Goal: Information Seeking & Learning: Learn about a topic

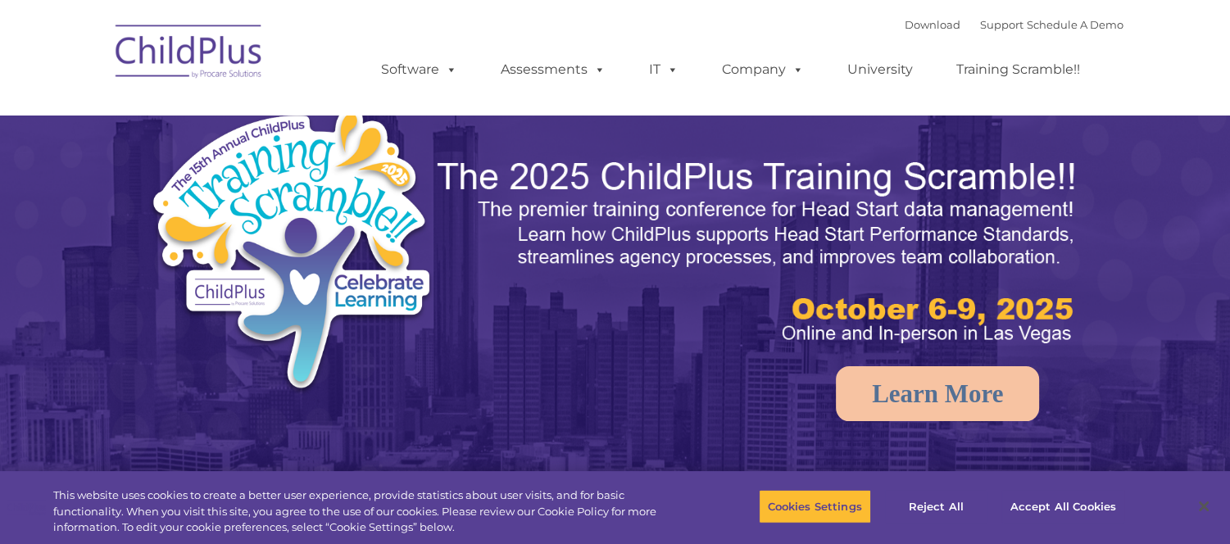
select select "MEDIUM"
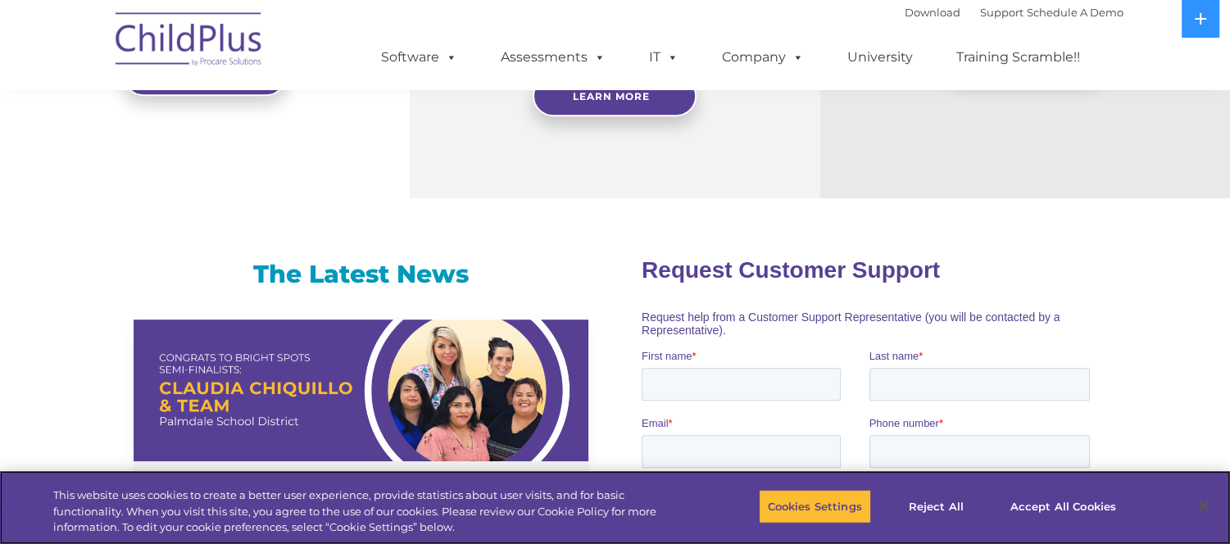
scroll to position [876, 0]
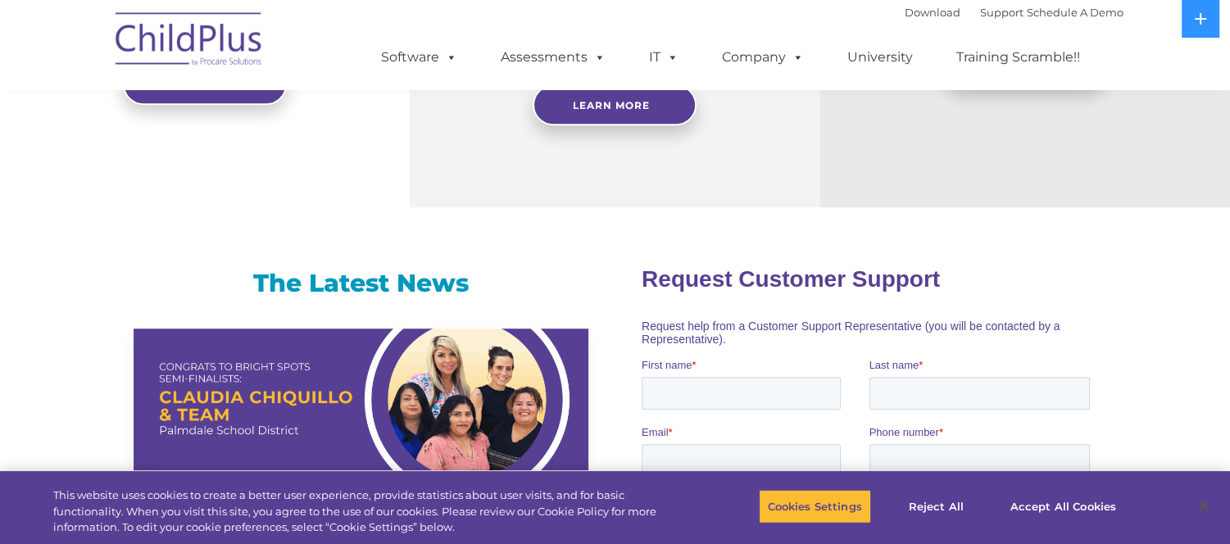
drag, startPoint x: 1207, startPoint y: 269, endPoint x: 1237, endPoint y: 278, distance: 30.9
click at [1229, 278] on html "Download Support | Schedule A Demo  MENU MENU Software ChildPlus: The original…" at bounding box center [615, 323] width 1230 height 2399
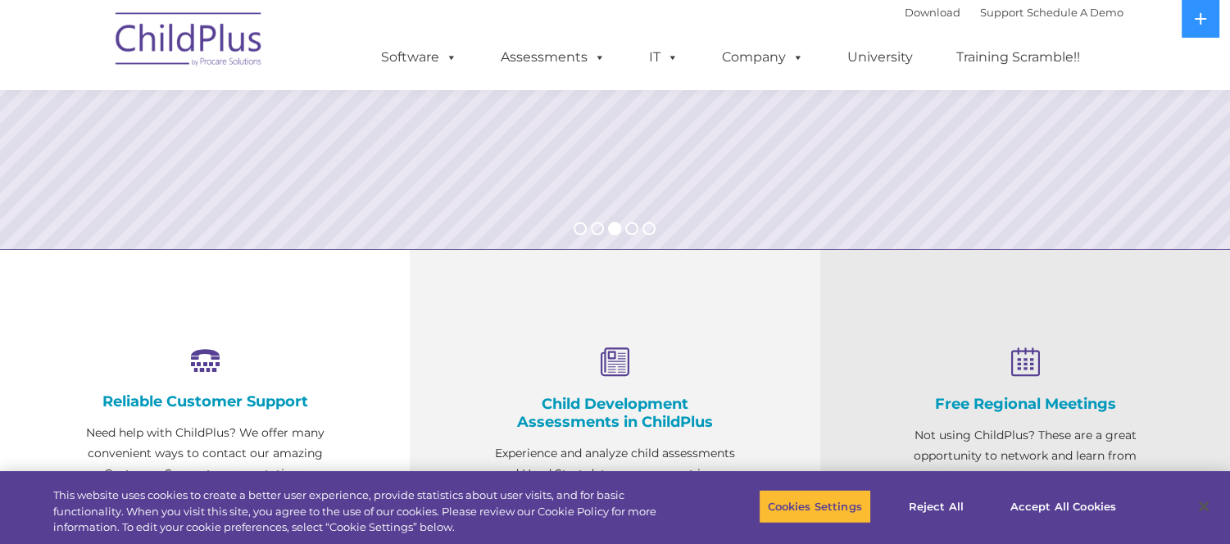
scroll to position [125, 0]
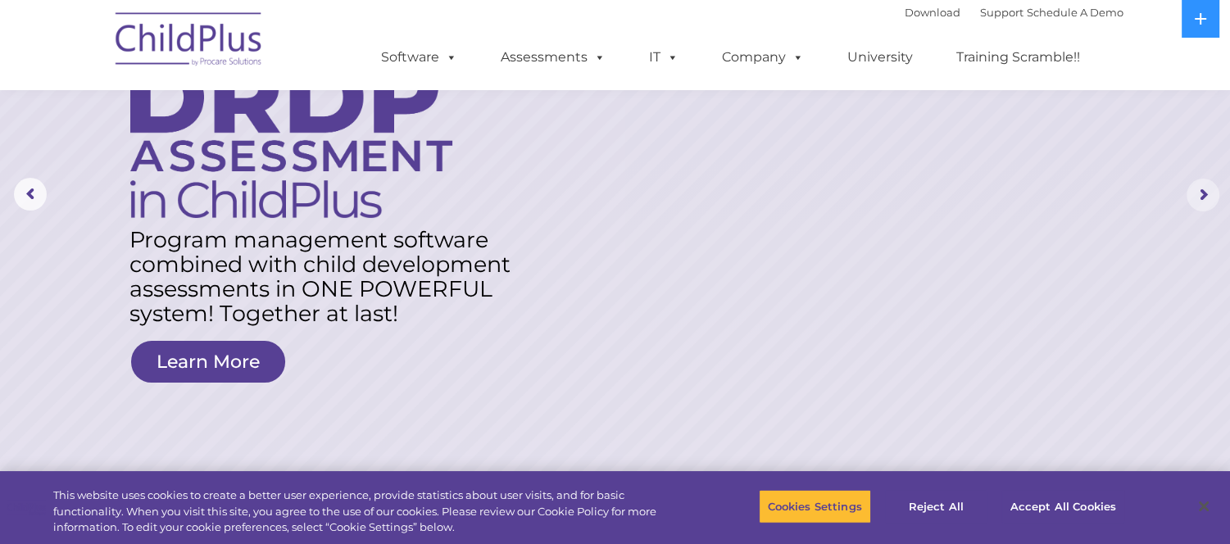
click at [1200, 196] on rs-arrow at bounding box center [1203, 195] width 33 height 33
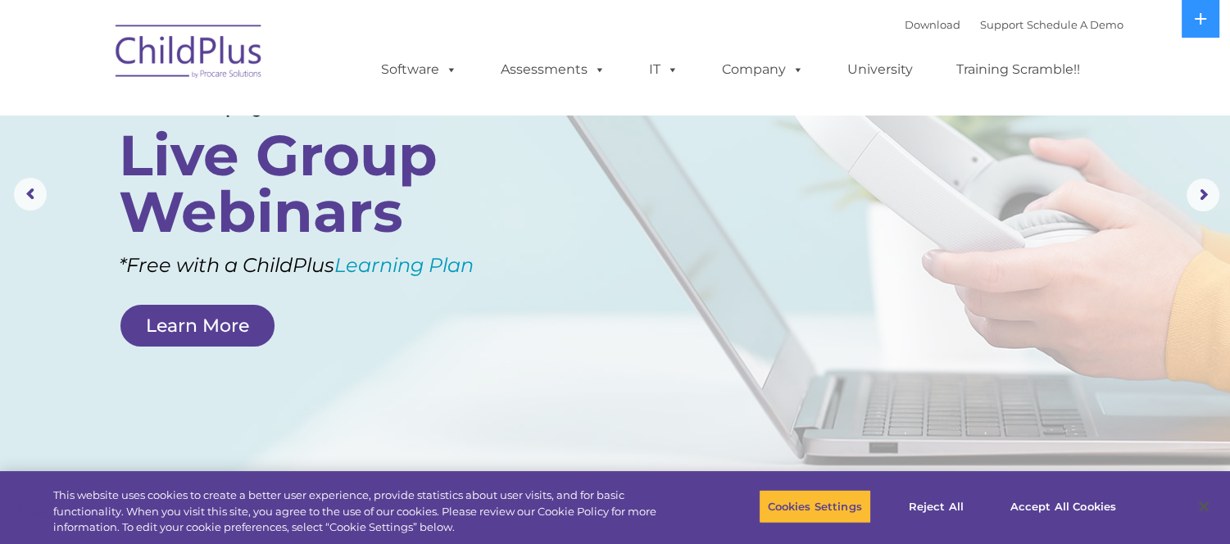
scroll to position [0, 0]
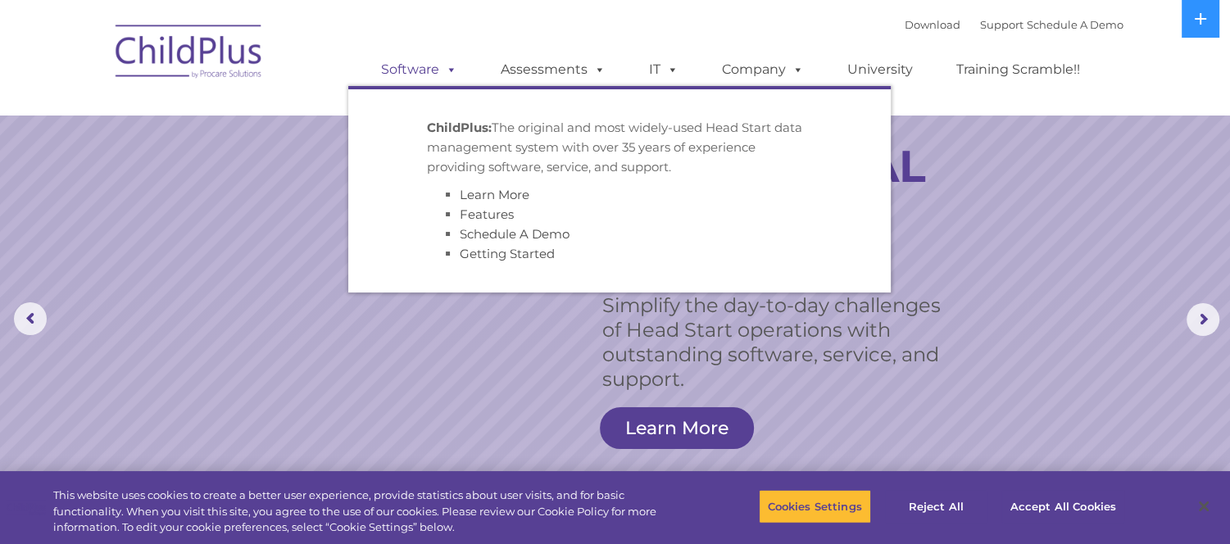
click at [452, 72] on span at bounding box center [448, 69] width 18 height 16
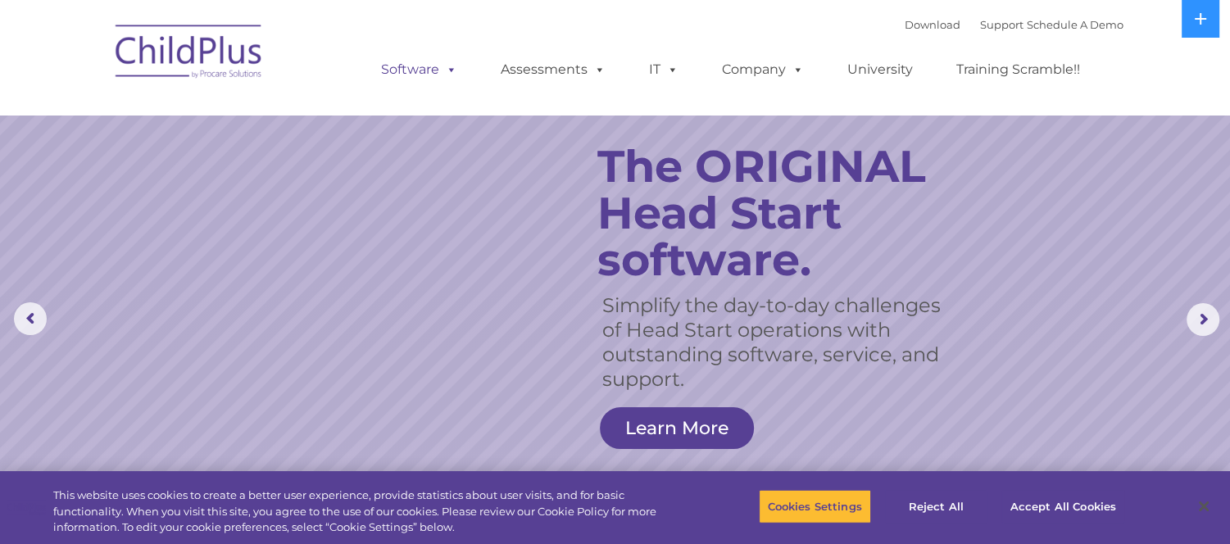
click at [451, 71] on span at bounding box center [448, 69] width 18 height 16
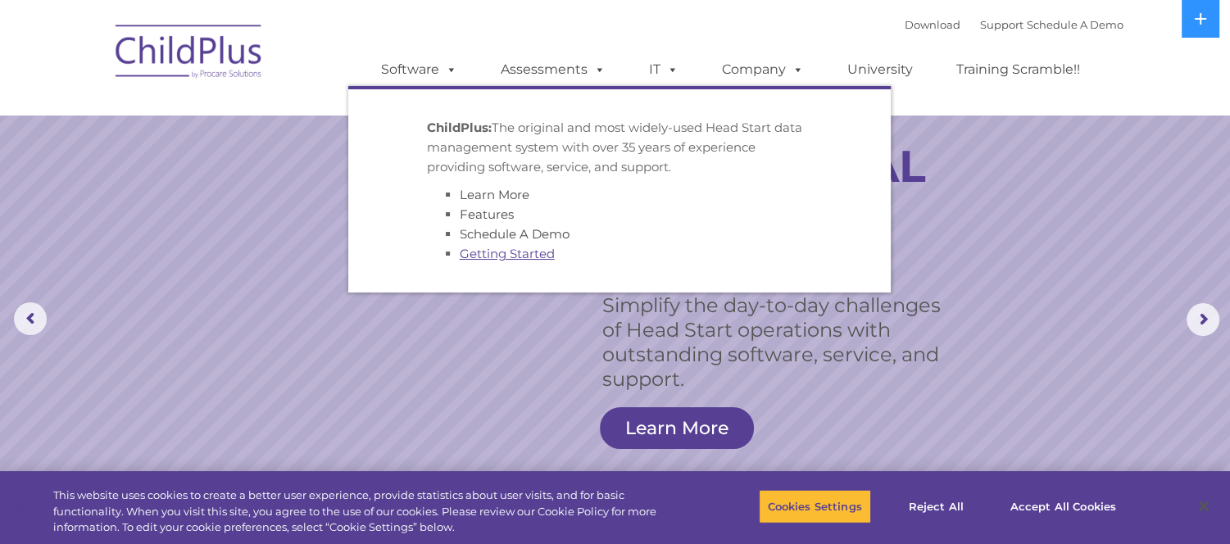
click at [531, 258] on link "Getting Started" at bounding box center [507, 254] width 95 height 16
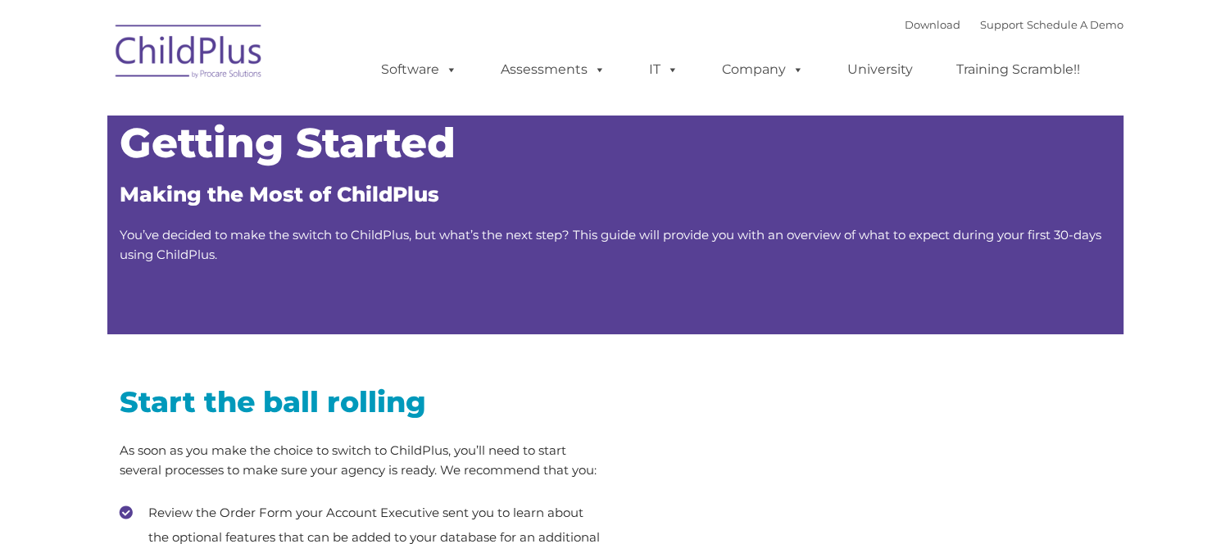
type input ""
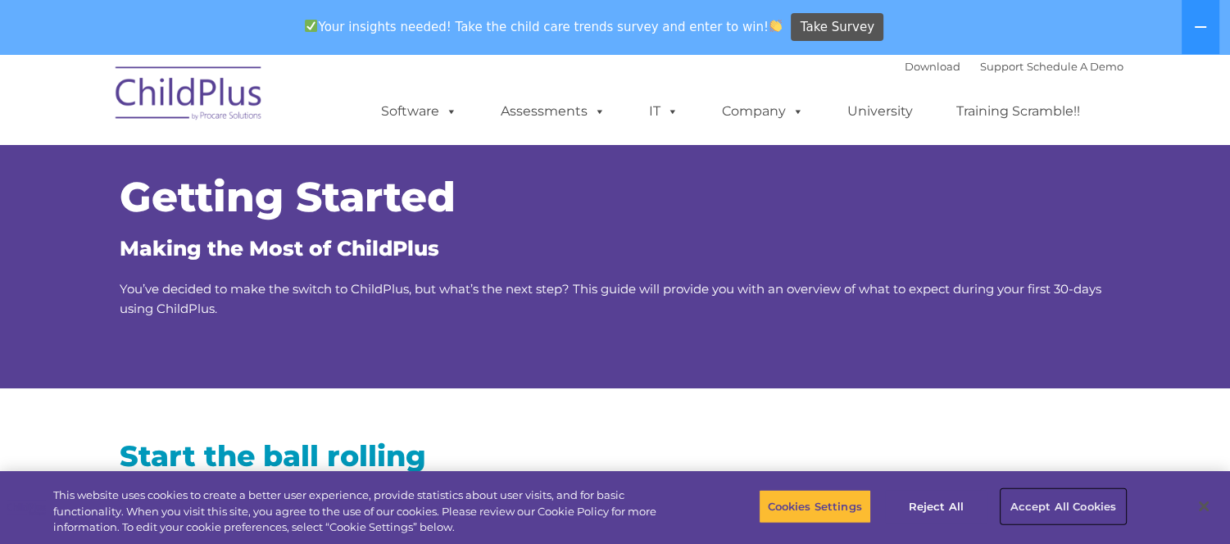
click at [1070, 507] on button "Accept All Cookies" at bounding box center [1064, 506] width 124 height 34
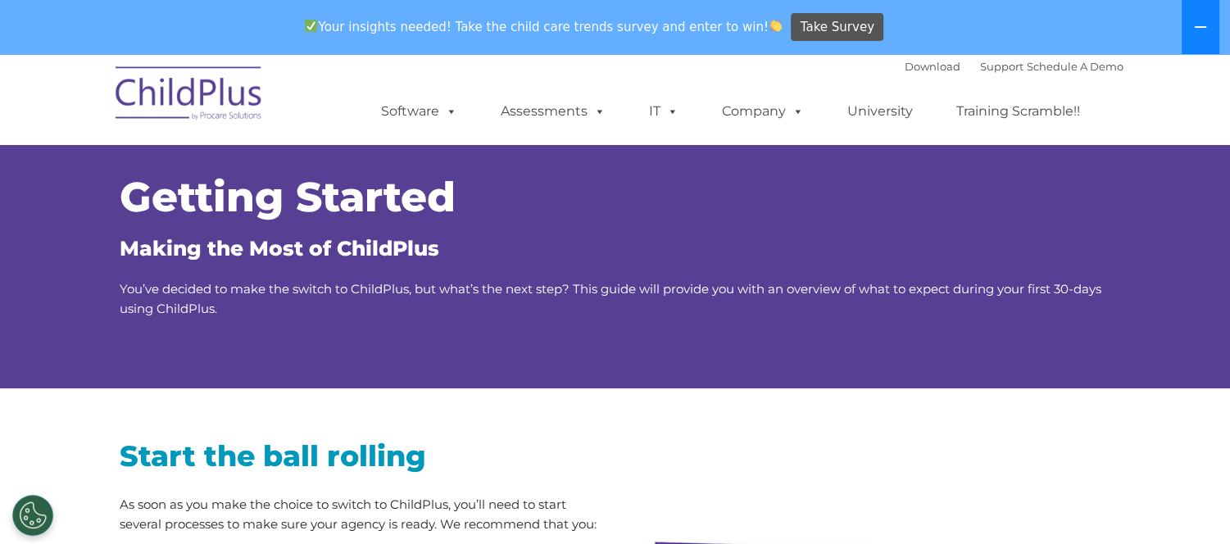
click at [1201, 23] on icon at bounding box center [1200, 26] width 13 height 13
